Goal: Task Accomplishment & Management: Complete application form

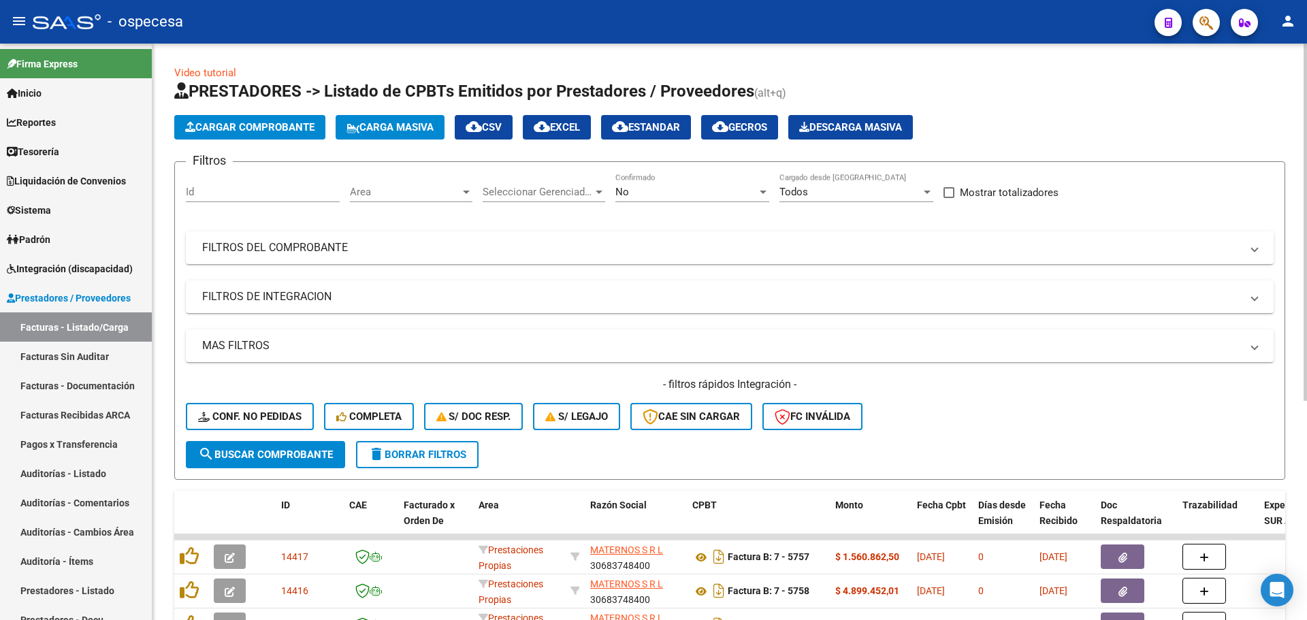
click at [412, 125] on span "Carga Masiva" at bounding box center [389, 127] width 87 height 12
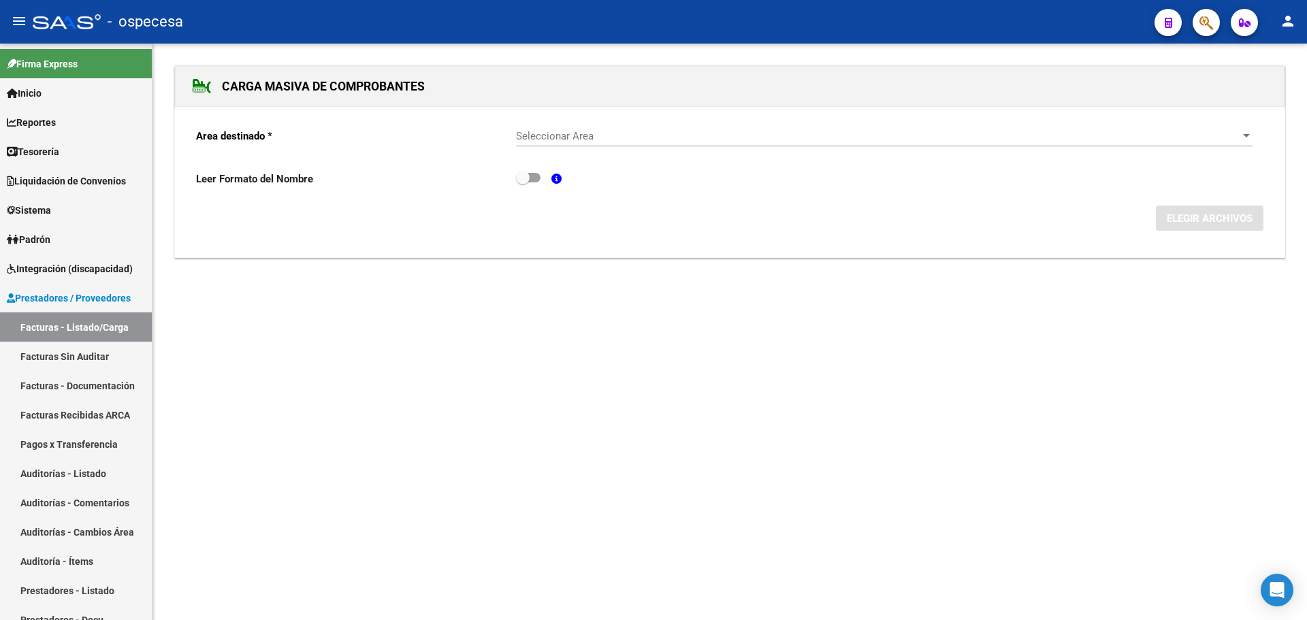
click at [569, 141] on span "Seleccionar Area" at bounding box center [878, 136] width 724 height 12
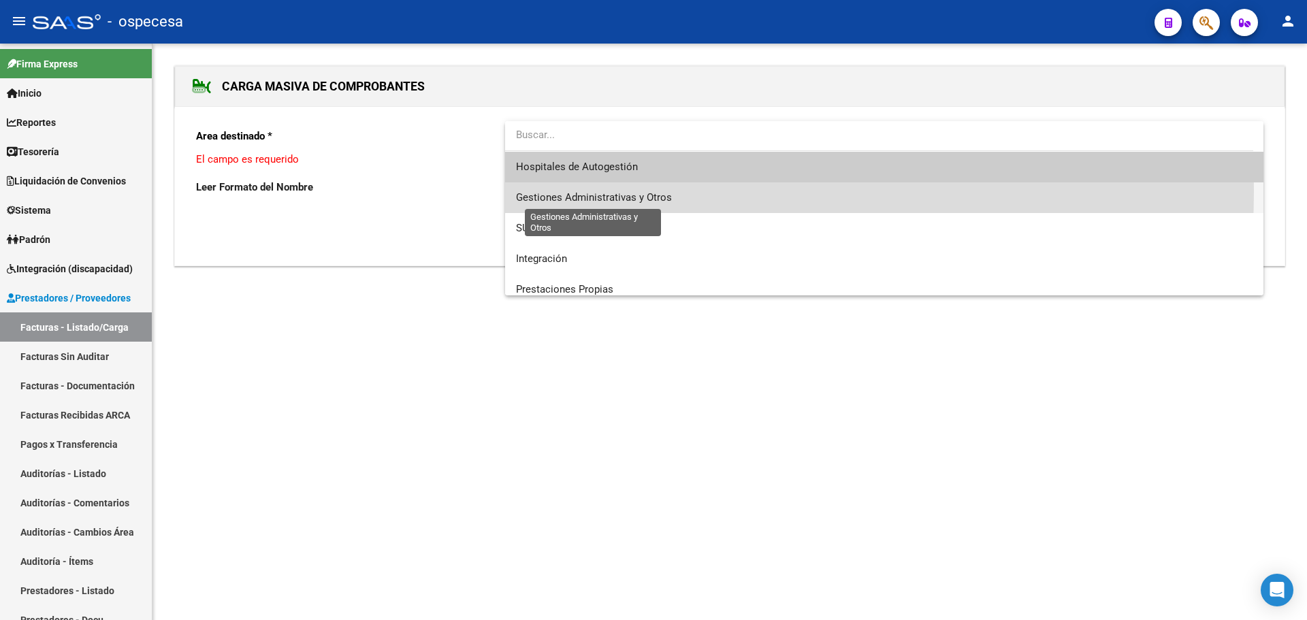
click at [600, 191] on span "Gestiones Administrativas y Otros" at bounding box center [594, 197] width 156 height 12
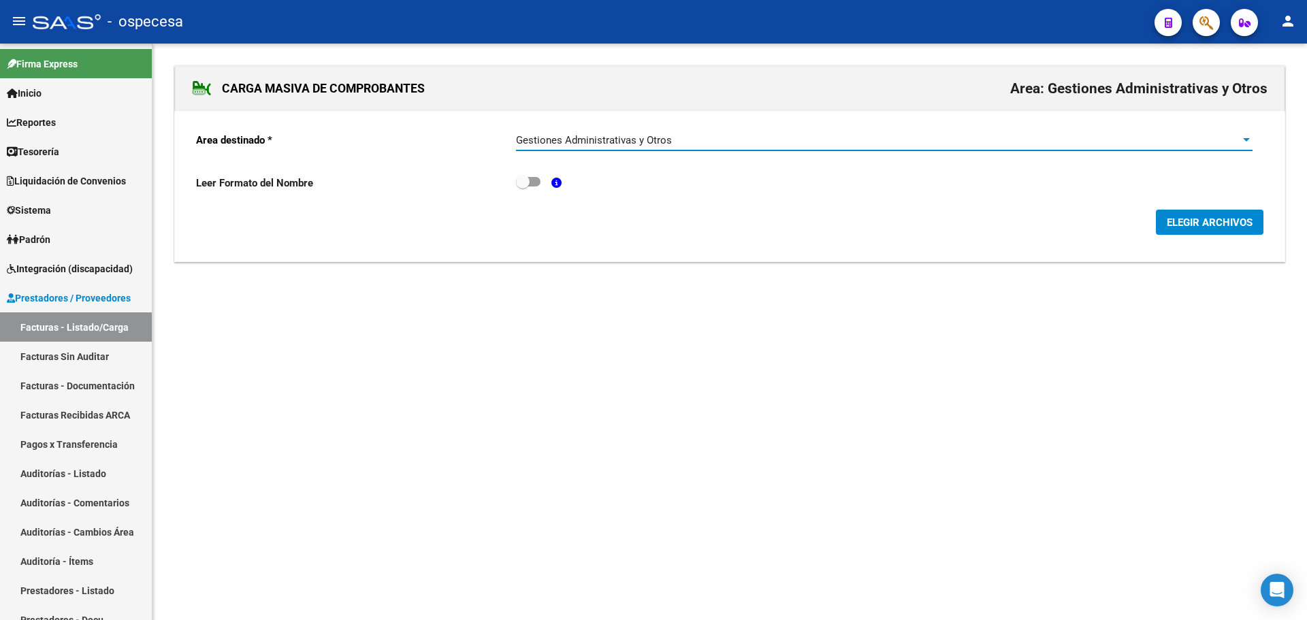
click at [1200, 228] on span "ELEGIR ARCHIVOS" at bounding box center [1209, 222] width 86 height 12
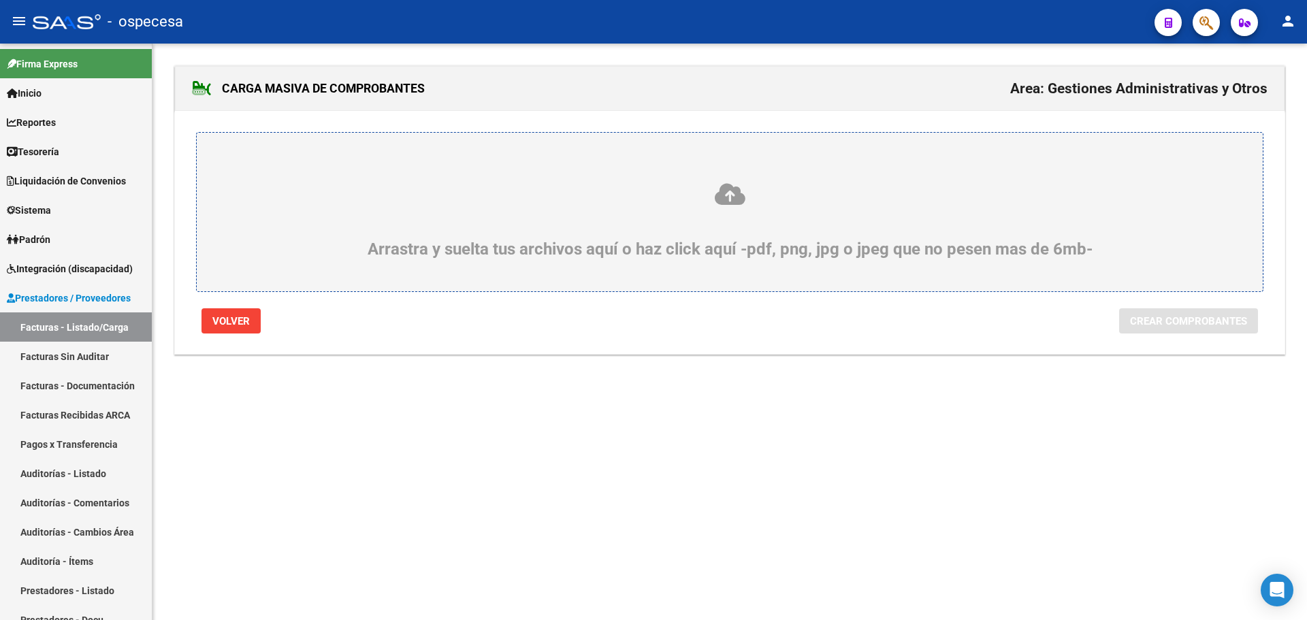
click at [525, 189] on icon at bounding box center [729, 194] width 1000 height 25
click at [0, 0] on input "Arrastra y suelta tus archivos aquí o haz click aquí -pdf, png, jpg o jpeg que …" at bounding box center [0, 0] width 0 height 0
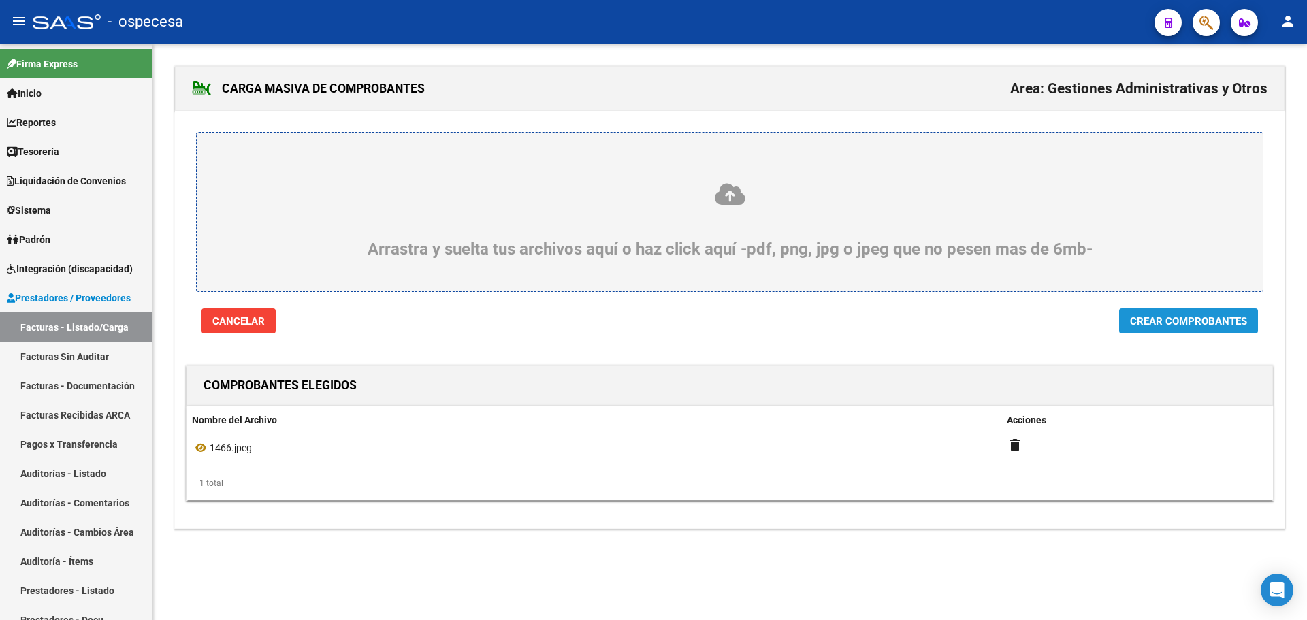
click at [1165, 325] on span "Crear Comprobantes" at bounding box center [1188, 321] width 117 height 12
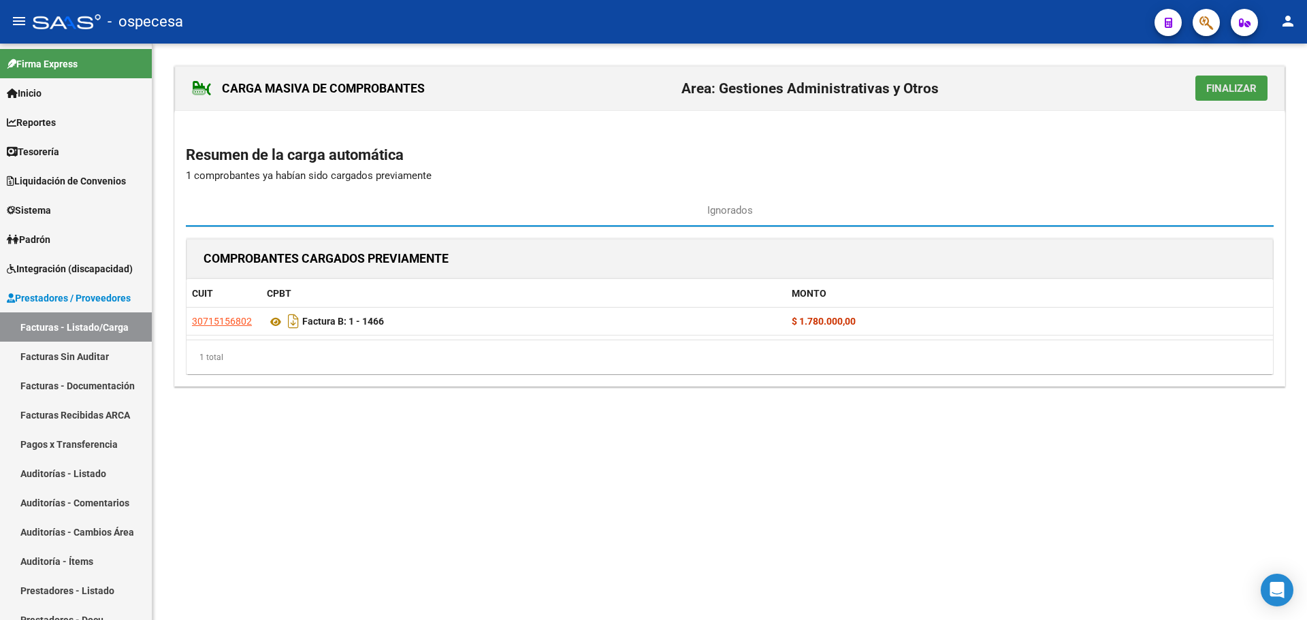
click at [1212, 88] on span "Finalizar" at bounding box center [1231, 88] width 50 height 12
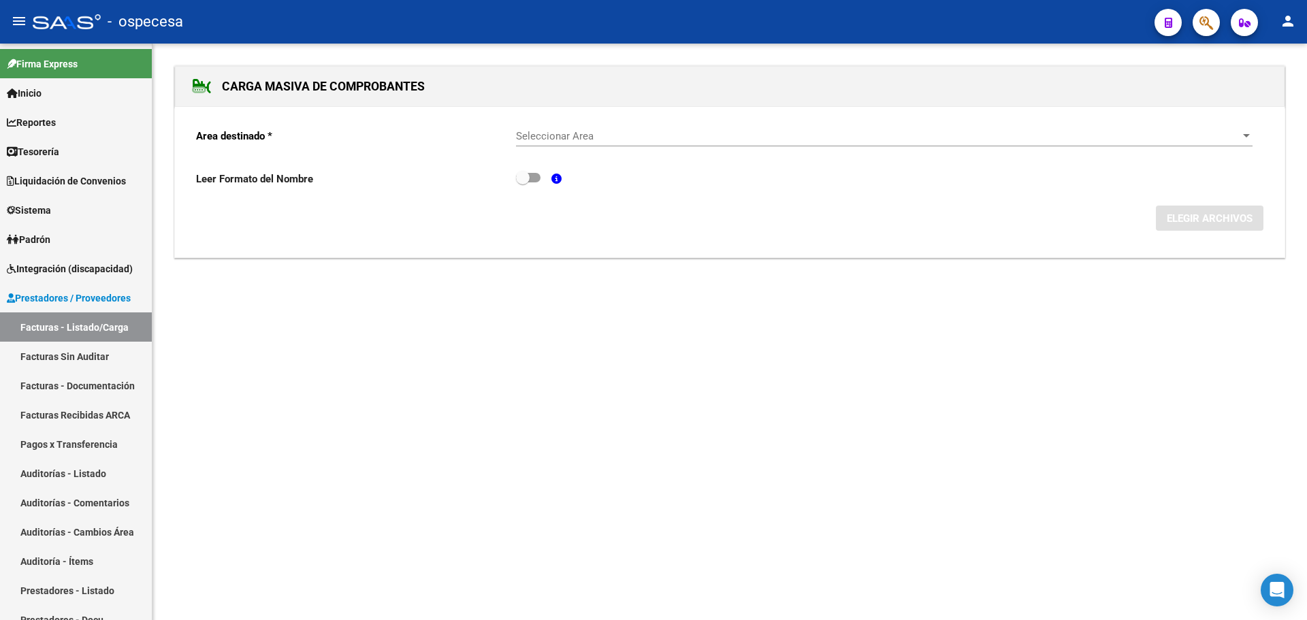
click at [636, 123] on div "Seleccionar Area Seleccionar Area" at bounding box center [884, 131] width 736 height 29
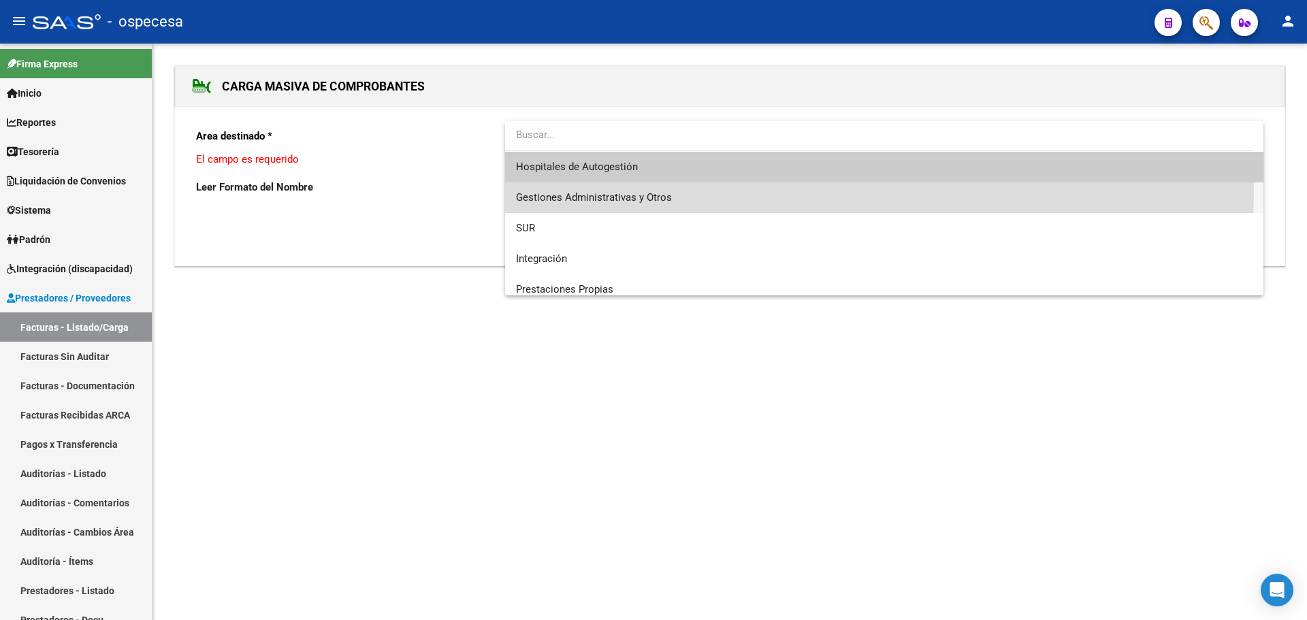
click at [632, 186] on span "Gestiones Administrativas y Otros" at bounding box center [884, 197] width 736 height 31
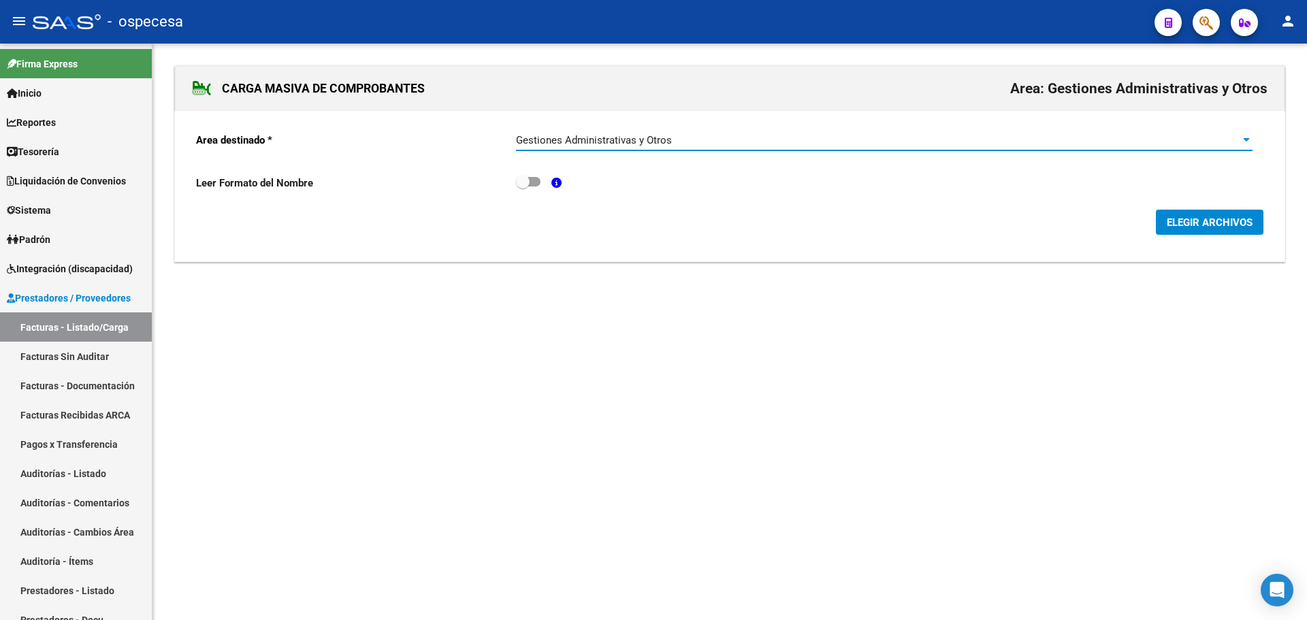
click at [1214, 203] on form "Area destinado * Gestiones Administrativas y Otros Seleccionar Area Leer Format…" at bounding box center [729, 178] width 1067 height 114
click at [1214, 222] on span "ELEGIR ARCHIVOS" at bounding box center [1209, 222] width 86 height 12
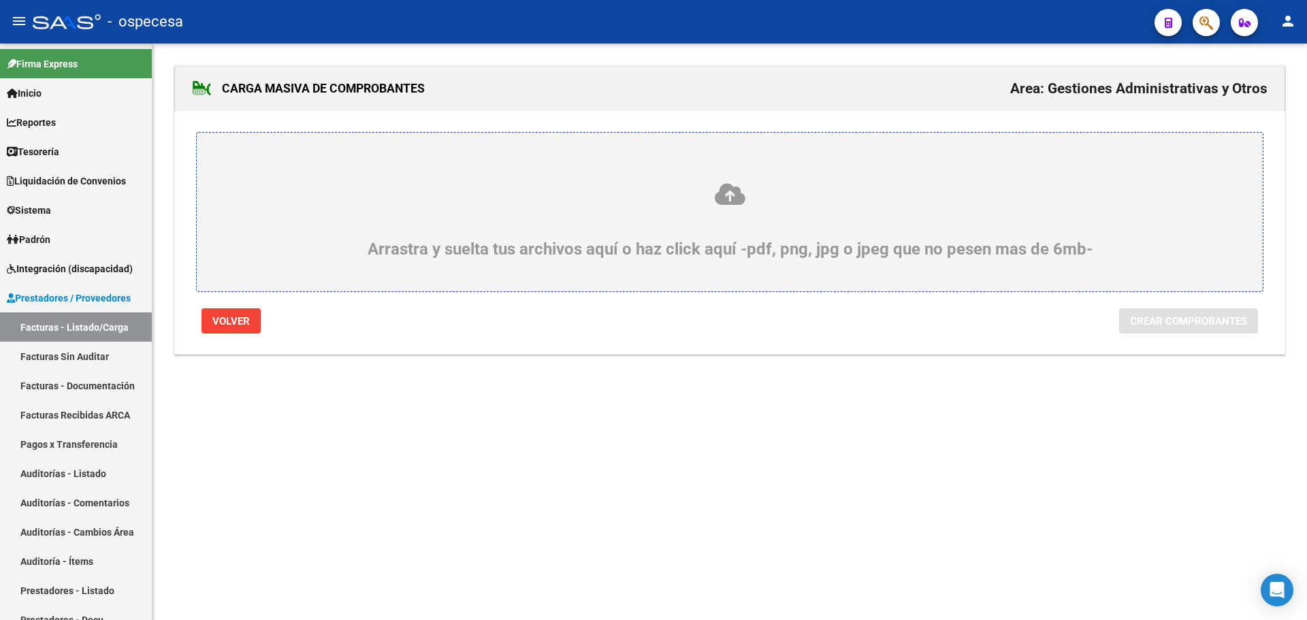
click at [664, 216] on div "Arrastra y suelta tus archivos aquí o haz click aquí -pdf, png, jpg o jpeg que …" at bounding box center [729, 220] width 1000 height 77
click at [0, 0] on input "Arrastra y suelta tus archivos aquí o haz click aquí -pdf, png, jpg o jpeg que …" at bounding box center [0, 0] width 0 height 0
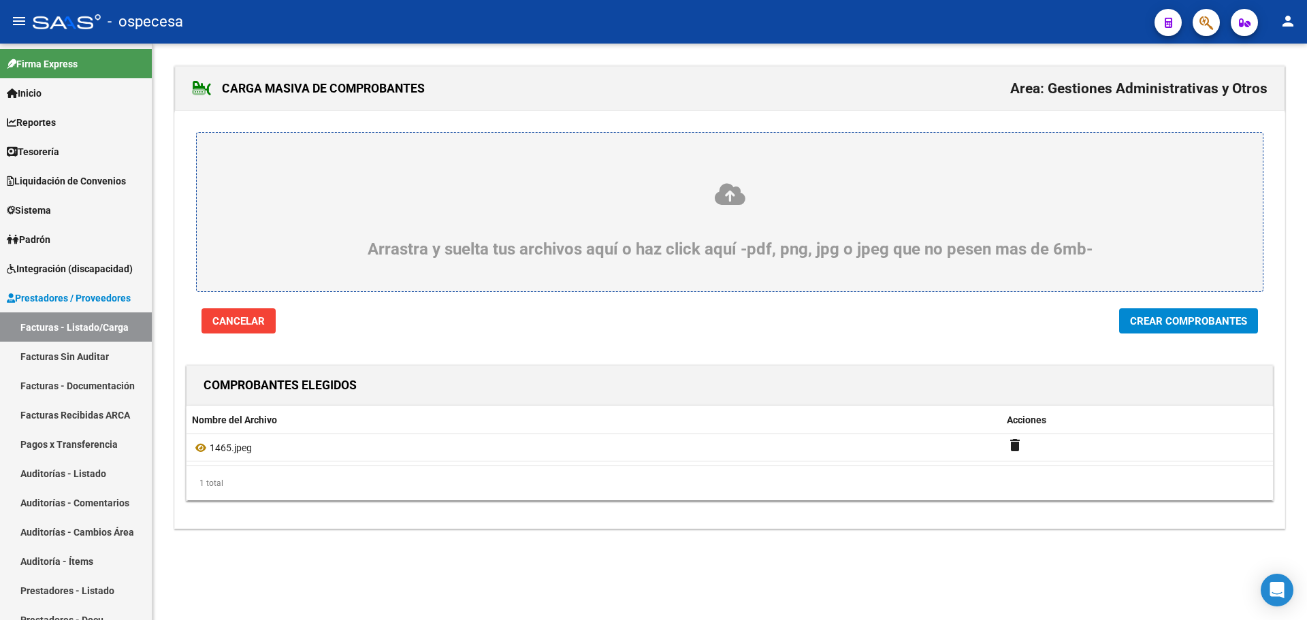
click at [1178, 323] on span "Crear Comprobantes" at bounding box center [1188, 321] width 117 height 12
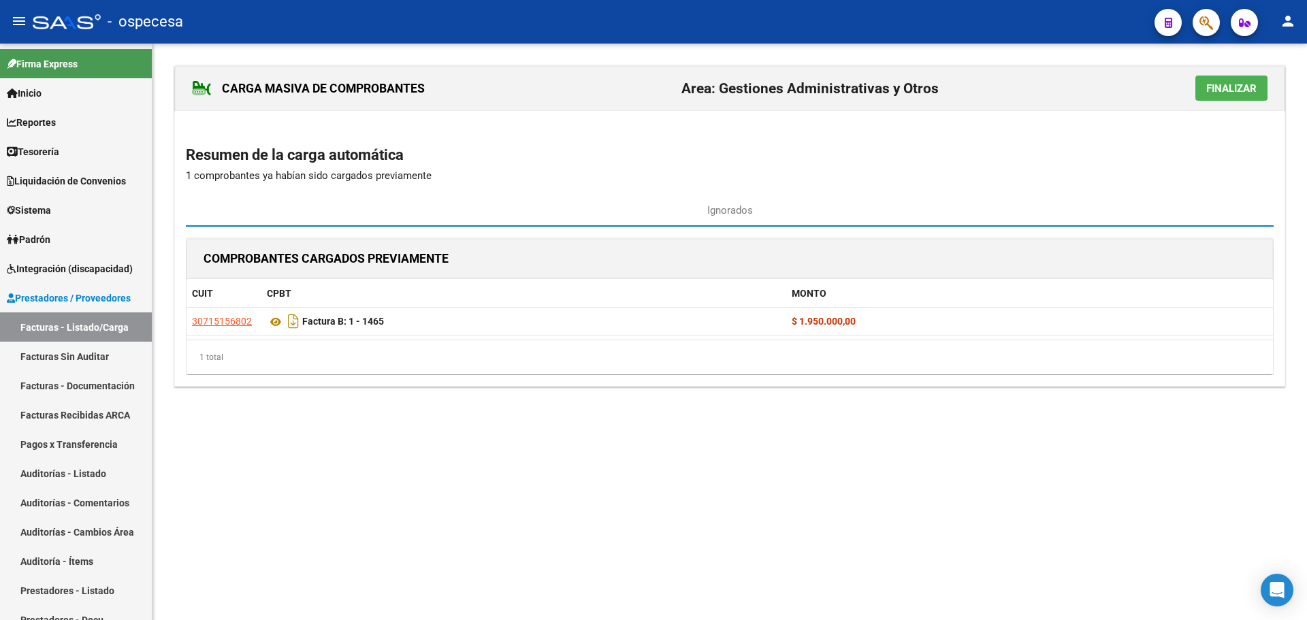
click at [1206, 86] on span "Finalizar" at bounding box center [1231, 88] width 50 height 12
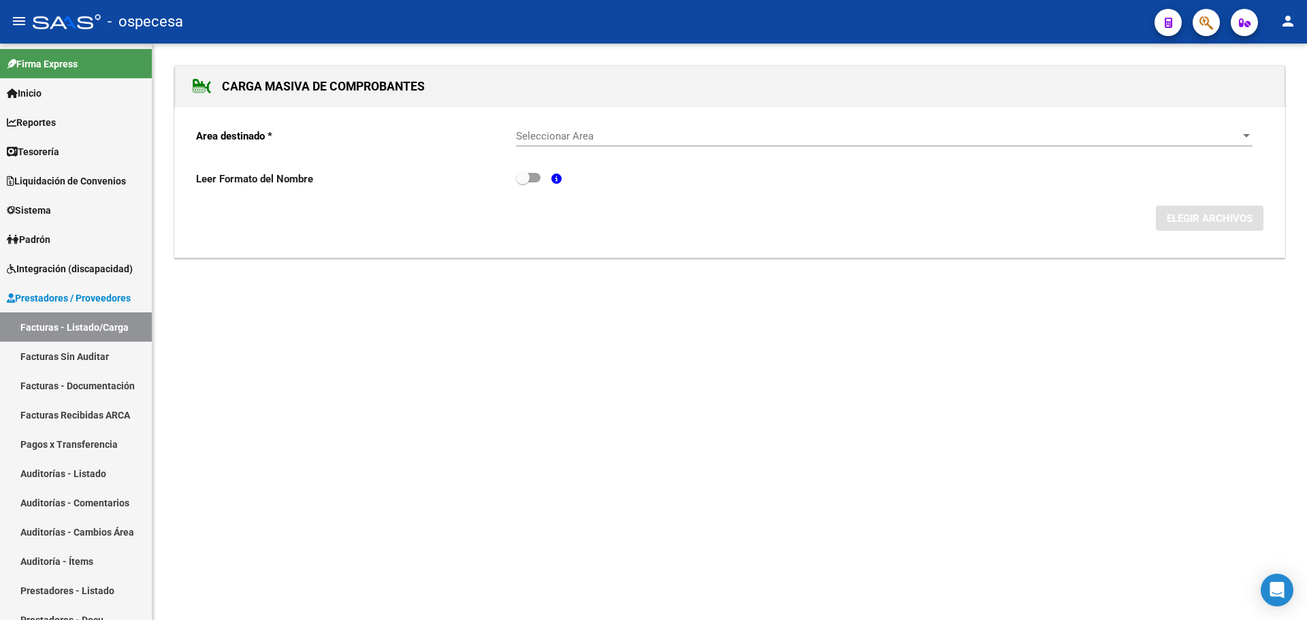
click at [483, 287] on div "CARGA MASIVA DE COMPROBANTES Area destinado * Seleccionar Area Seleccionar Area…" at bounding box center [729, 175] width 1154 height 263
